Goal: Use online tool/utility: Use online tool/utility

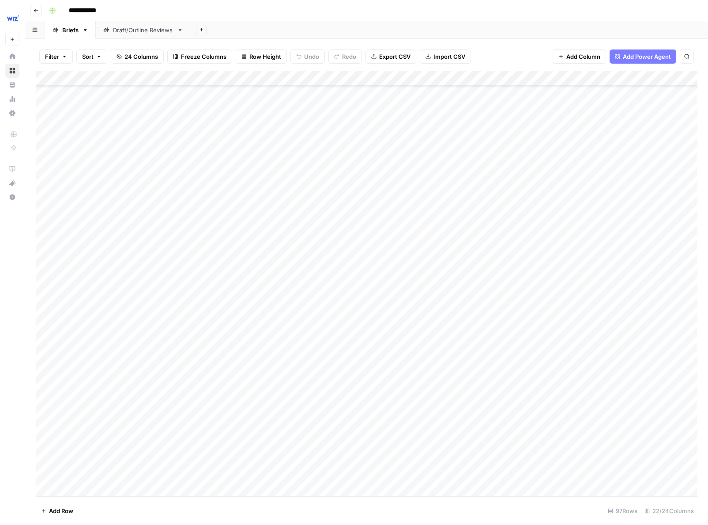
scroll to position [1831, 0]
click at [635, 328] on div "Add Column" at bounding box center [367, 283] width 662 height 425
drag, startPoint x: 635, startPoint y: 257, endPoint x: 634, endPoint y: 248, distance: 8.9
click at [635, 256] on div "Add Column" at bounding box center [367, 283] width 662 height 425
click at [633, 232] on div "Add Column" at bounding box center [367, 283] width 662 height 425
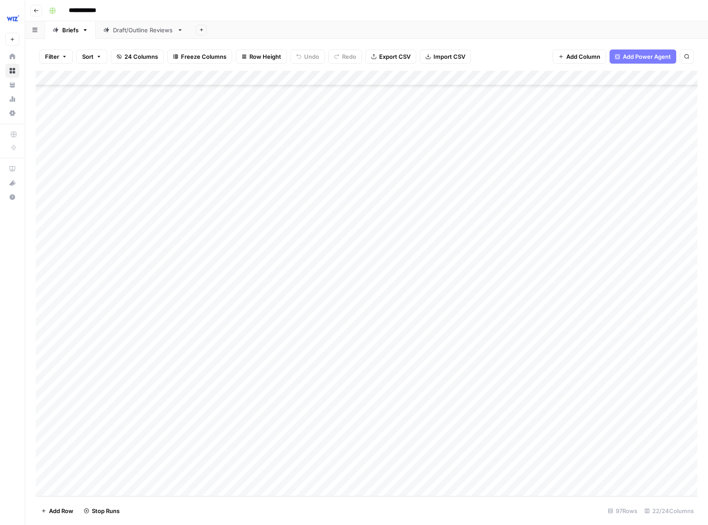
click at [648, 374] on div "Add Column" at bounding box center [367, 283] width 662 height 425
click at [643, 398] on div "Add Column" at bounding box center [367, 283] width 662 height 425
click at [638, 420] on div "Add Column" at bounding box center [367, 283] width 662 height 425
click at [642, 444] on div "Add Column" at bounding box center [367, 283] width 662 height 425
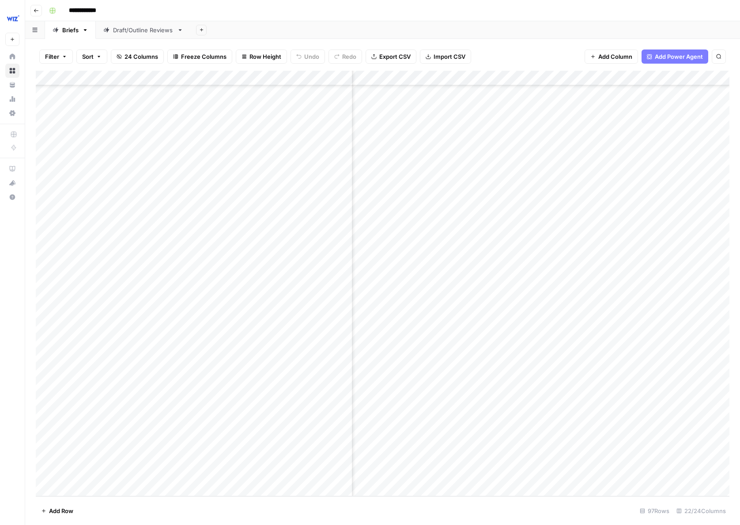
scroll to position [1831, 376]
click at [567, 239] on div "Add Column" at bounding box center [383, 283] width 694 height 425
click at [570, 258] on div "Add Column" at bounding box center [383, 283] width 694 height 425
click at [561, 281] on div "Add Column" at bounding box center [383, 283] width 694 height 425
click at [563, 309] on div "Add Column" at bounding box center [383, 283] width 694 height 425
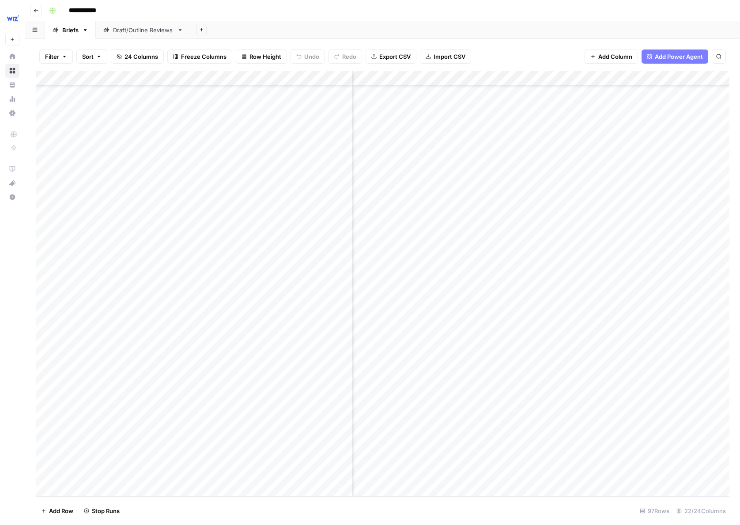
drag, startPoint x: 564, startPoint y: 335, endPoint x: 565, endPoint y: 341, distance: 6.7
click at [564, 335] on div "Add Column" at bounding box center [383, 283] width 694 height 425
click at [562, 354] on div "Add Column" at bounding box center [383, 283] width 694 height 425
click at [561, 381] on div "Add Column" at bounding box center [383, 283] width 694 height 425
click at [558, 406] on div "Add Column" at bounding box center [383, 283] width 694 height 425
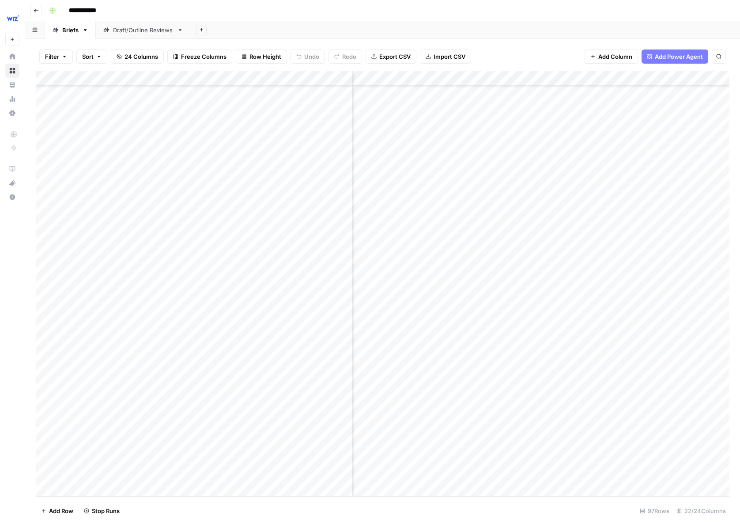
click at [563, 425] on div "Add Column" at bounding box center [383, 283] width 694 height 425
click at [564, 449] on div "Add Column" at bounding box center [383, 283] width 694 height 425
click at [565, 331] on div "Add Column" at bounding box center [383, 283] width 694 height 425
